Goal: Check status: Check status

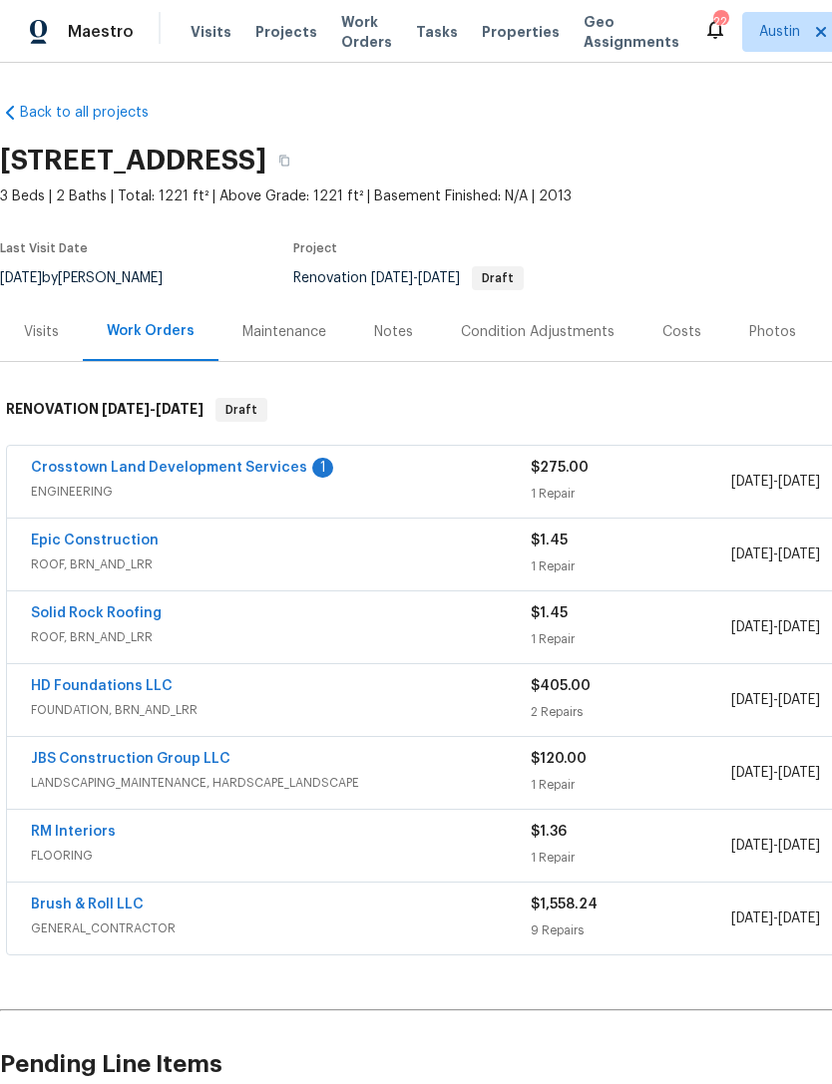
click at [262, 28] on span "Projects" at bounding box center [286, 32] width 62 height 20
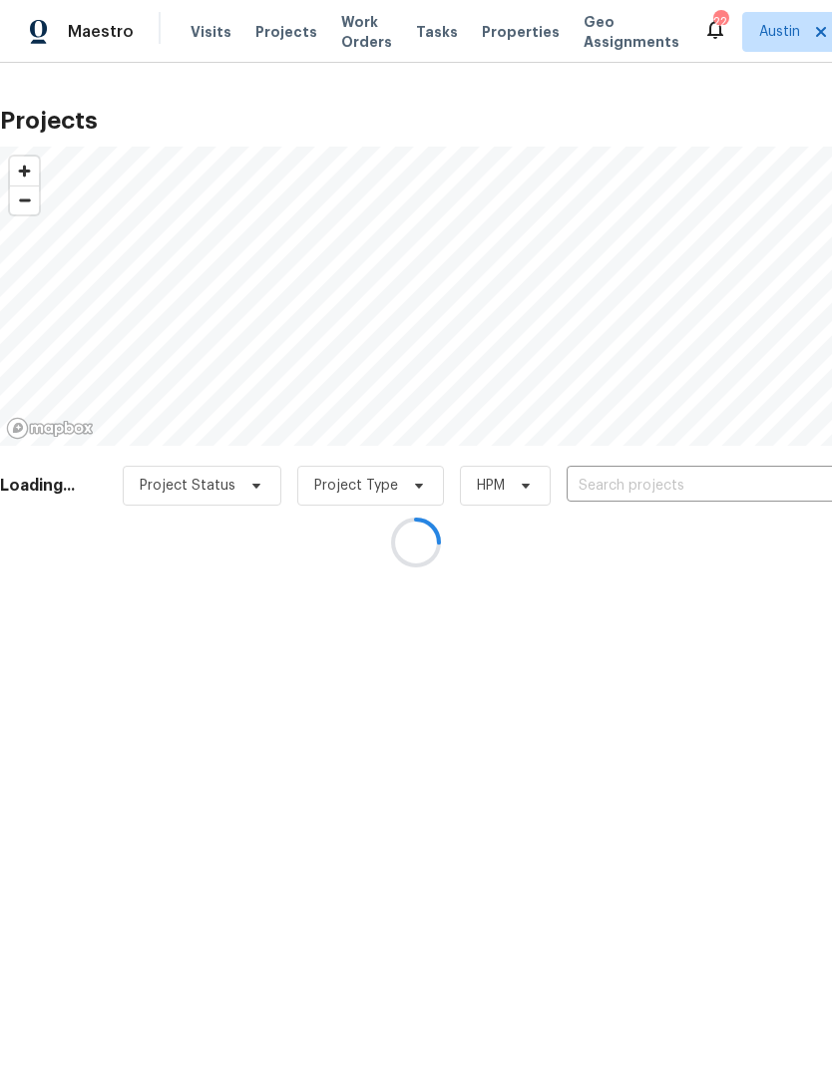
click at [212, 27] on div at bounding box center [416, 542] width 832 height 1084
click at [283, 20] on div at bounding box center [416, 542] width 832 height 1084
click at [490, 35] on div at bounding box center [416, 542] width 832 height 1084
click at [493, 35] on div at bounding box center [416, 542] width 832 height 1084
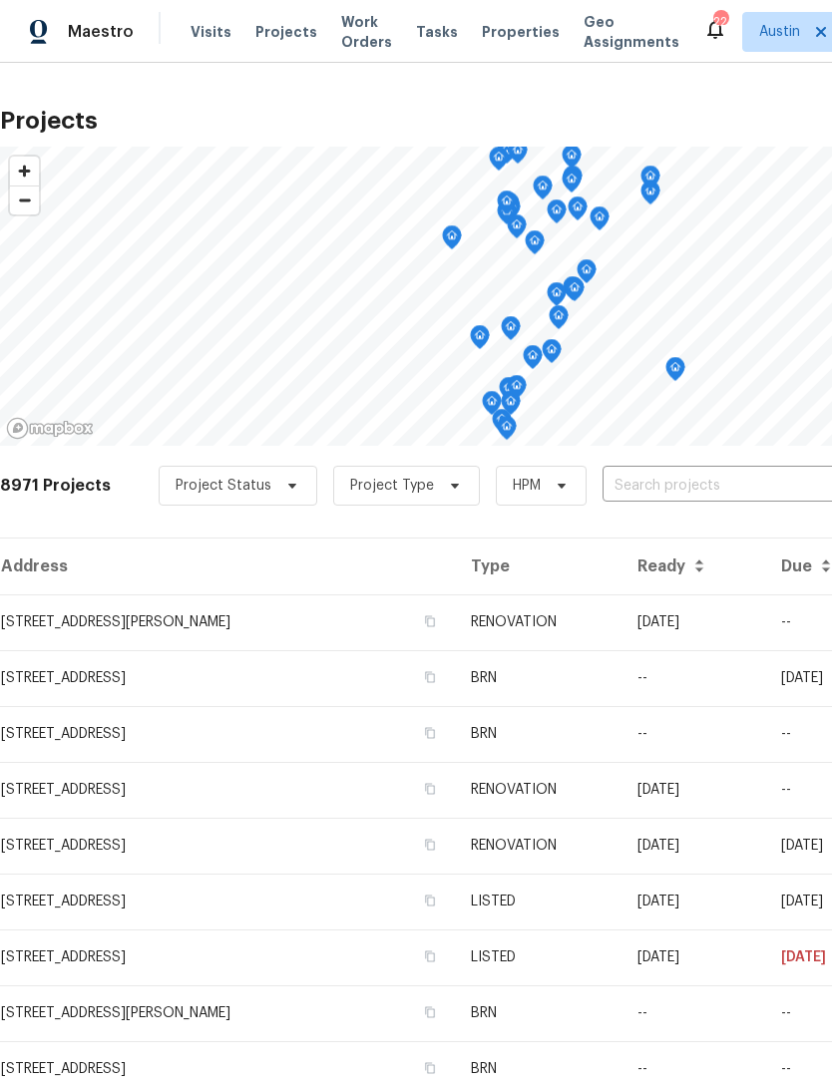
click at [488, 40] on span "Properties" at bounding box center [521, 32] width 78 height 20
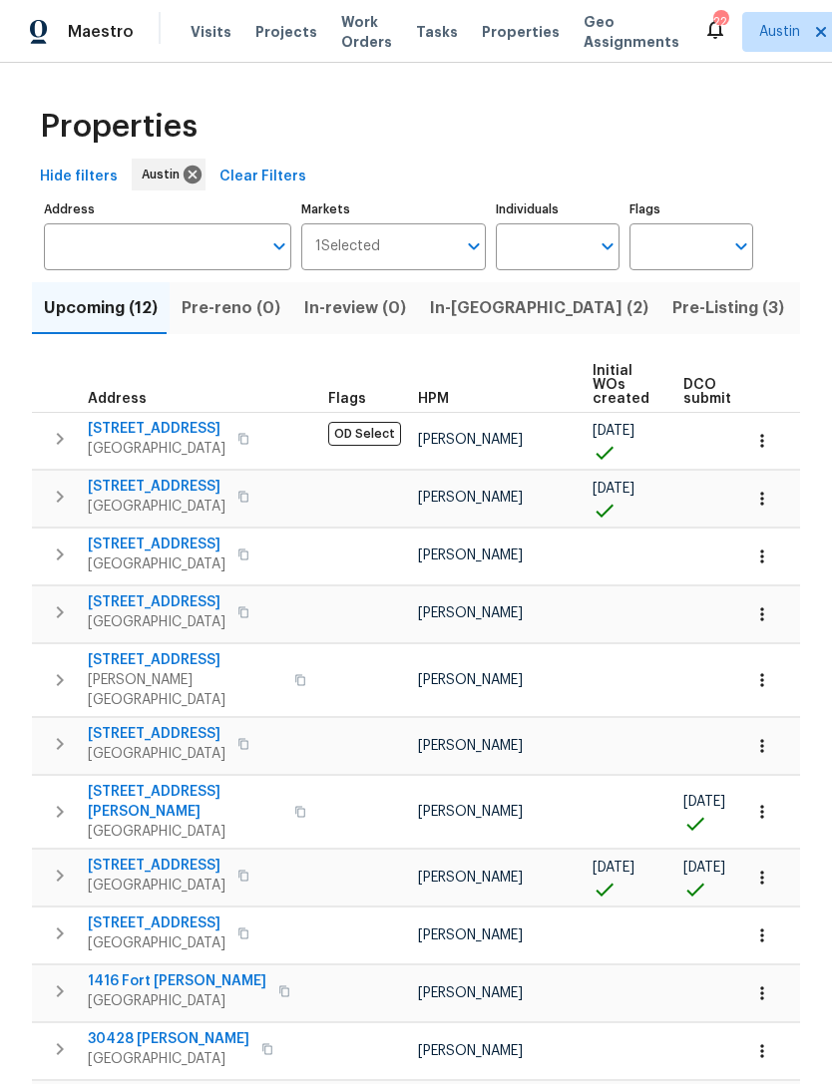
click at [203, 427] on span "[STREET_ADDRESS]" at bounding box center [157, 429] width 138 height 20
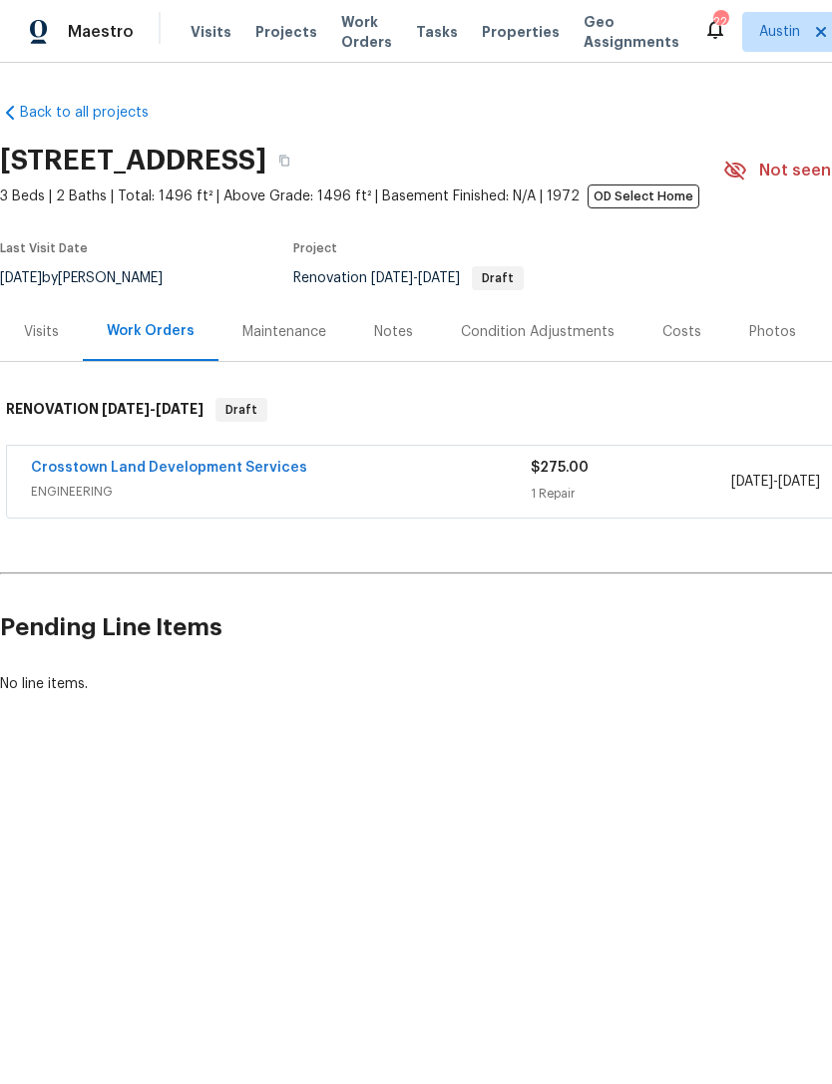
click at [253, 463] on link "Crosstown Land Development Services" at bounding box center [169, 468] width 276 height 14
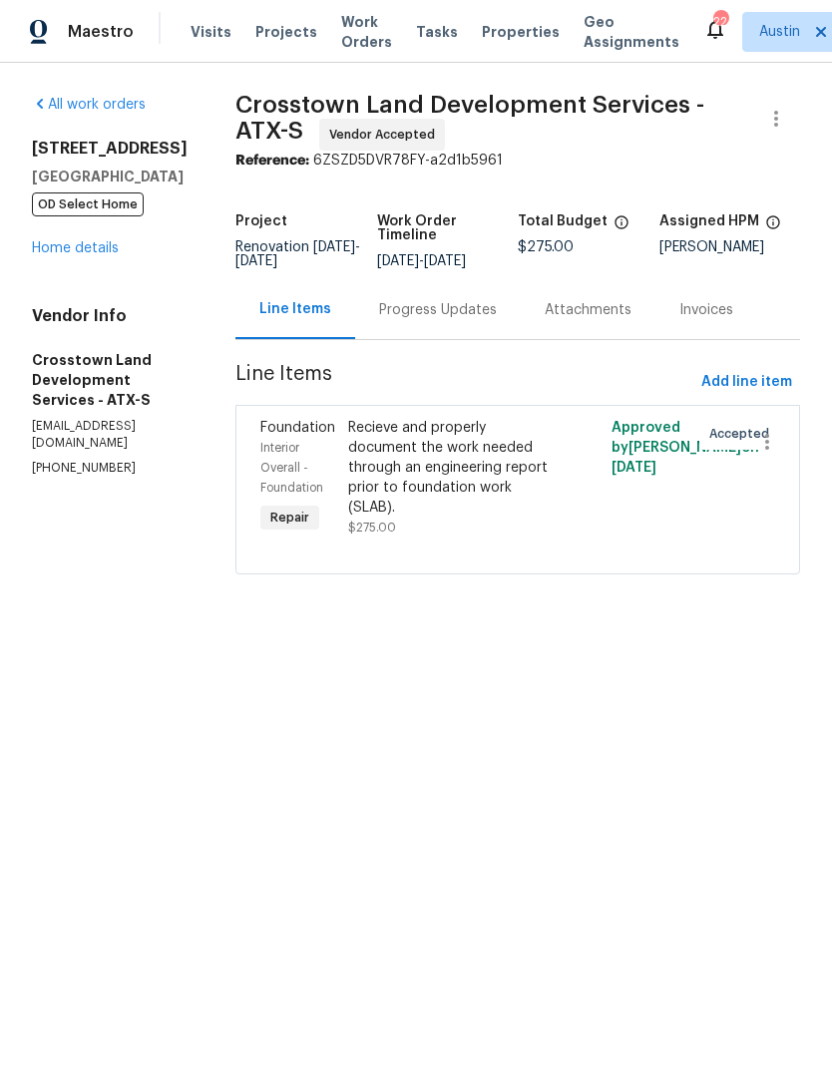
click at [449, 312] on div "Progress Updates" at bounding box center [438, 310] width 118 height 20
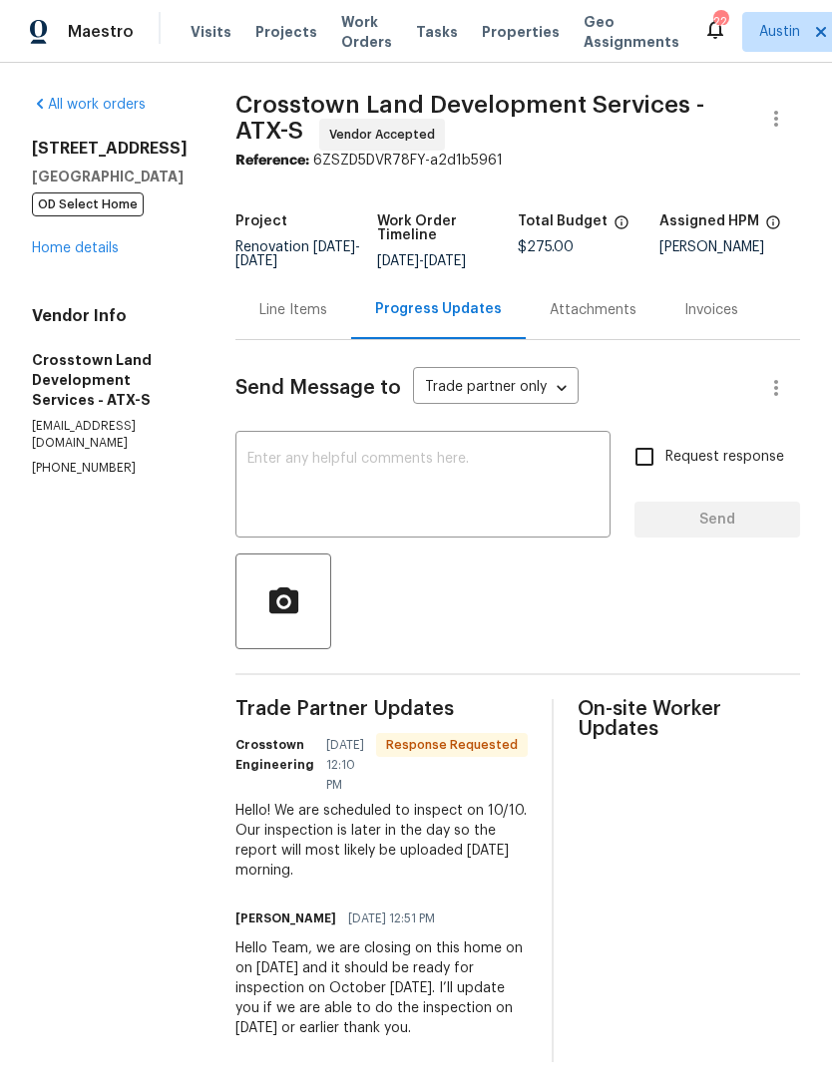
scroll to position [8, 0]
click at [624, 117] on span "Crosstown Land Development Services - ATX-S Vendor Accepted" at bounding box center [493, 123] width 517 height 56
